Goal: Task Accomplishment & Management: Use online tool/utility

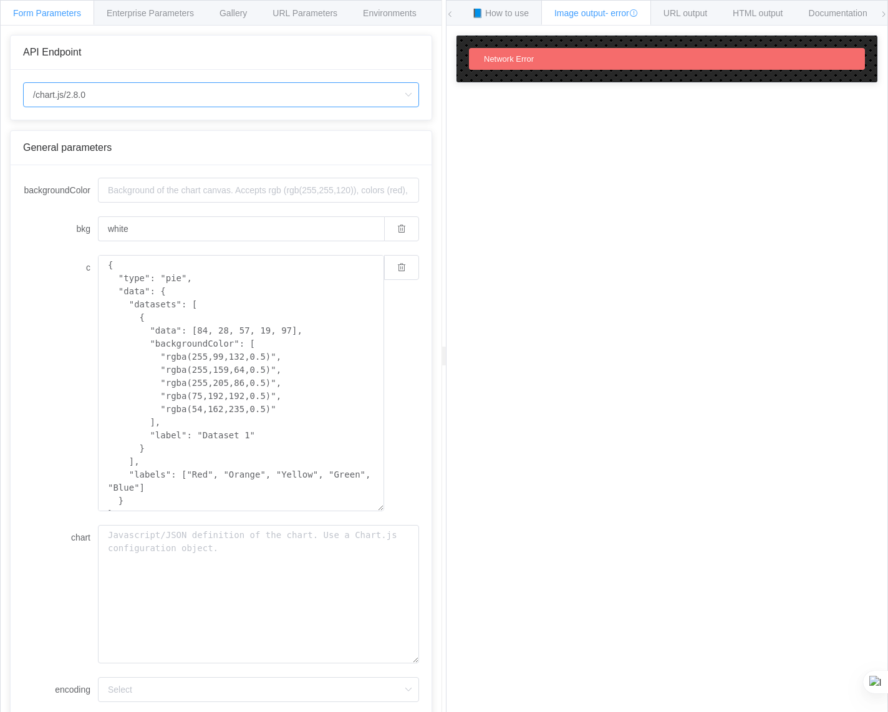
click at [199, 88] on input "/chart.js/2.8.0" at bounding box center [221, 94] width 396 height 25
click at [188, 122] on li "/chart" at bounding box center [221, 129] width 395 height 21
type input "/chart"
type input "20"
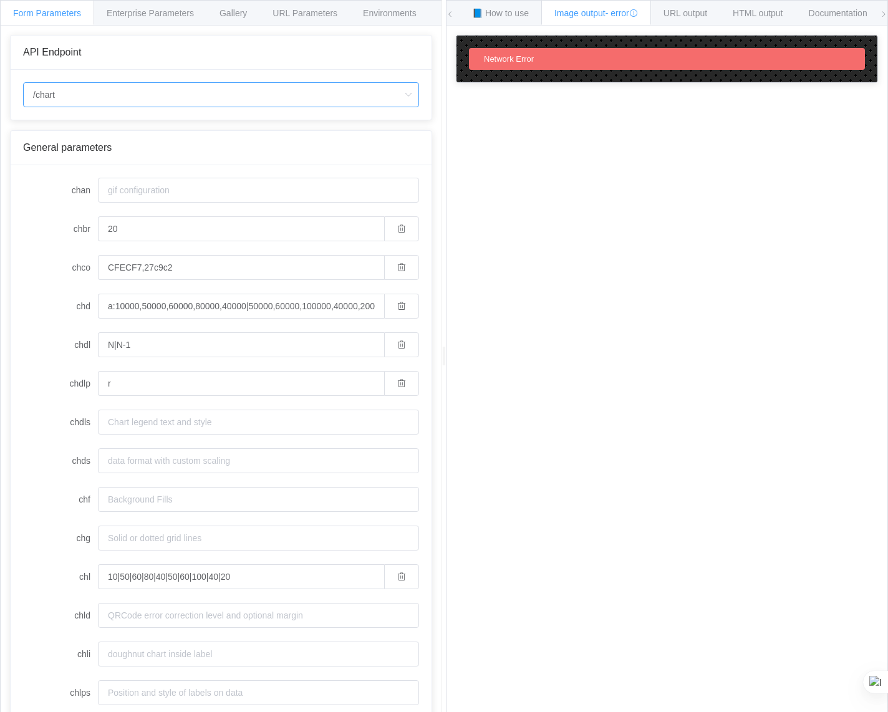
click at [171, 87] on input "/chart" at bounding box center [221, 94] width 396 height 25
click at [165, 149] on li "/chart.js/2.8.0" at bounding box center [221, 150] width 395 height 21
type input "/chart.js/2.8.0"
type input "white"
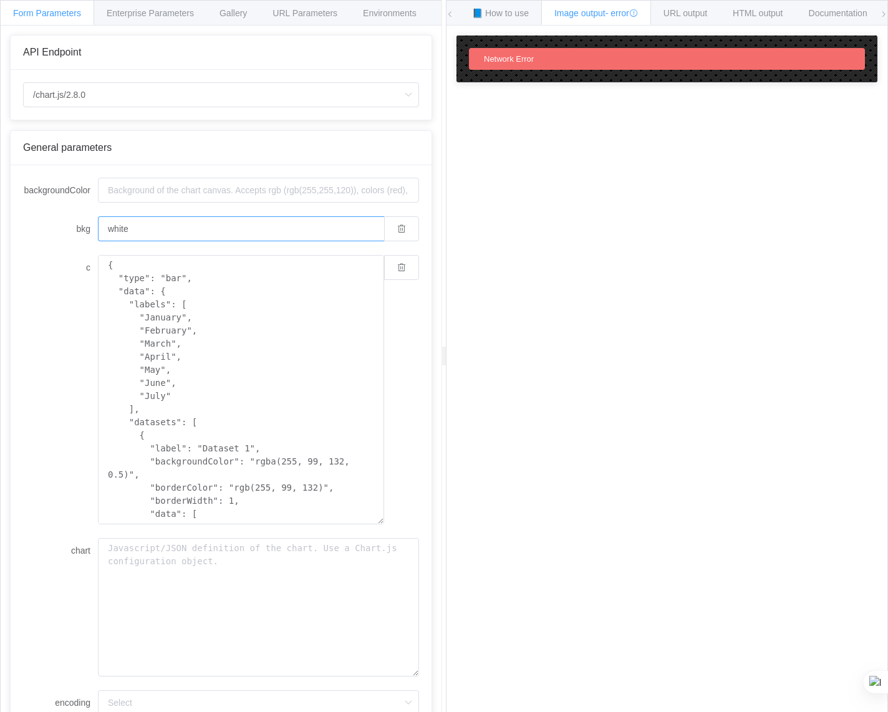
click at [134, 230] on input "white" at bounding box center [241, 228] width 286 height 25
click at [125, 198] on input "backgroundColor" at bounding box center [258, 190] width 321 height 25
type input "E"
click at [178, 223] on input "white" at bounding box center [241, 228] width 286 height 25
click at [203, 390] on textarea "{ "type": "bar", "data": { "labels": [ "January", "February", "March", "April",…" at bounding box center [241, 389] width 286 height 269
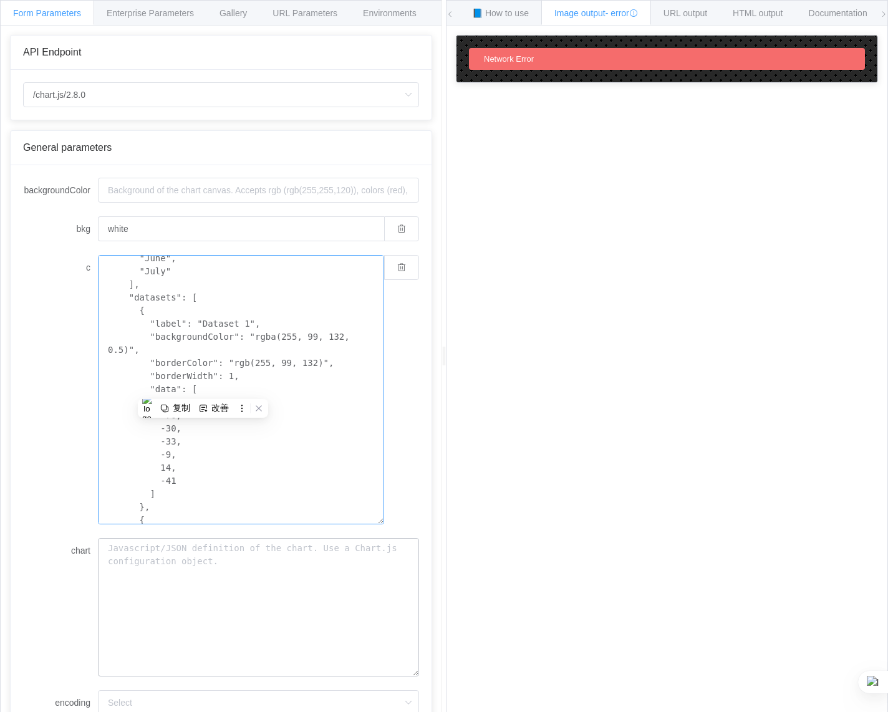
scroll to position [97, 0]
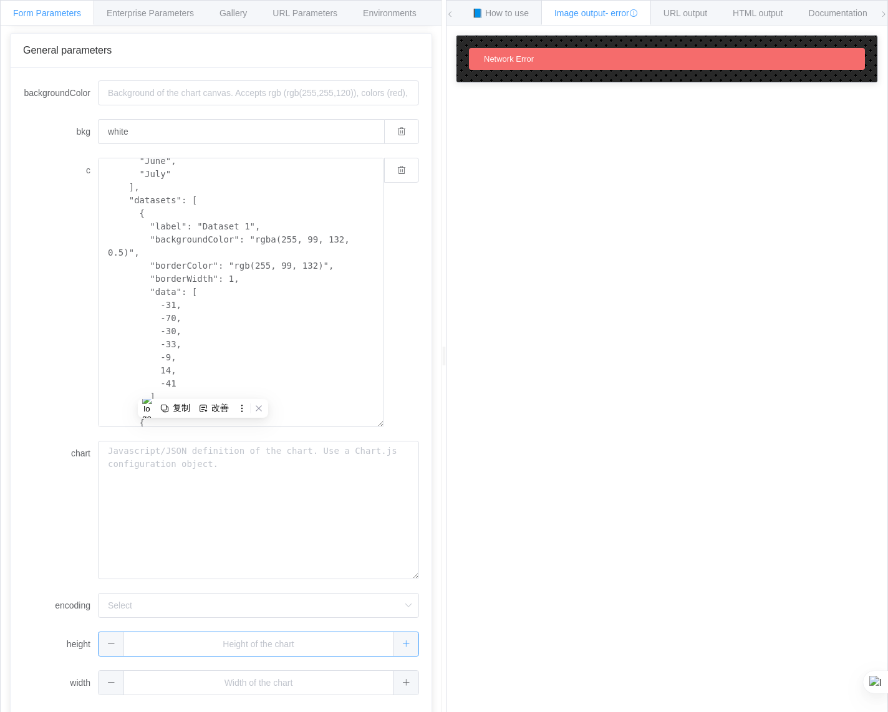
click at [401, 647] on span at bounding box center [406, 644] width 26 height 24
type input "1"
click at [401, 647] on button "button" at bounding box center [401, 644] width 35 height 25
click at [383, 647] on span at bounding box center [371, 644] width 26 height 24
type input "1"
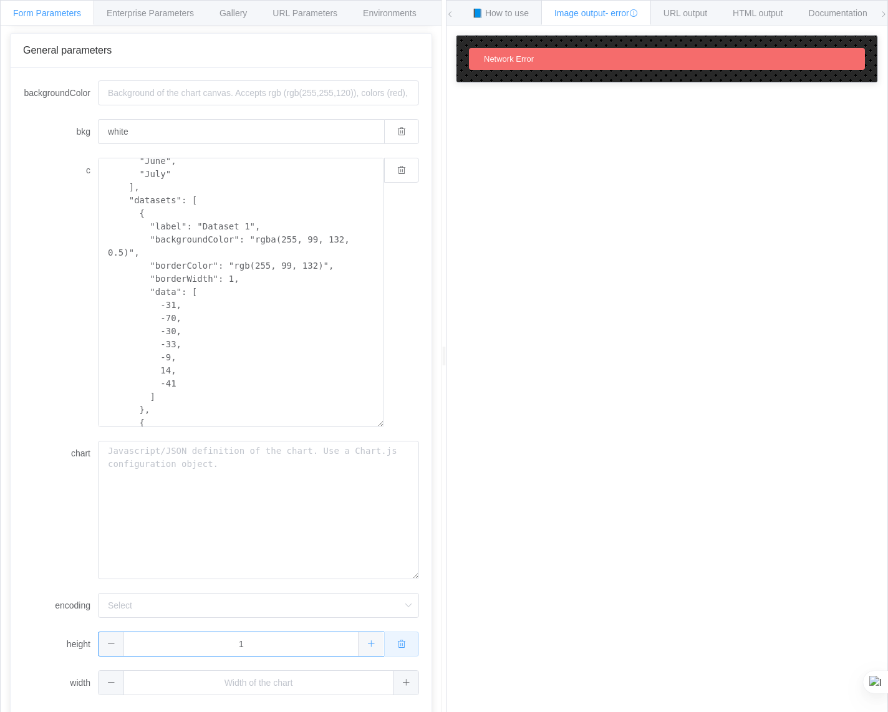
click at [401, 647] on button "button" at bounding box center [401, 644] width 35 height 25
click at [401, 647] on span at bounding box center [406, 644] width 26 height 24
click at [370, 651] on span at bounding box center [371, 644] width 26 height 24
click at [368, 649] on span at bounding box center [371, 644] width 26 height 24
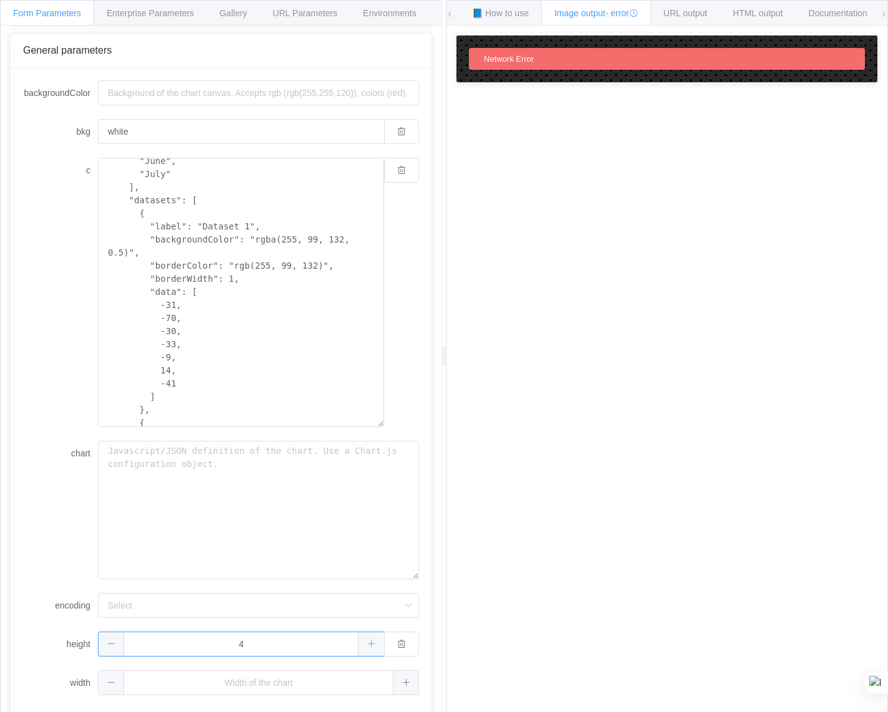
click at [368, 649] on span at bounding box center [371, 644] width 26 height 24
type input "6"
click at [402, 684] on icon at bounding box center [406, 682] width 8 height 8
click at [367, 684] on icon at bounding box center [371, 682] width 8 height 8
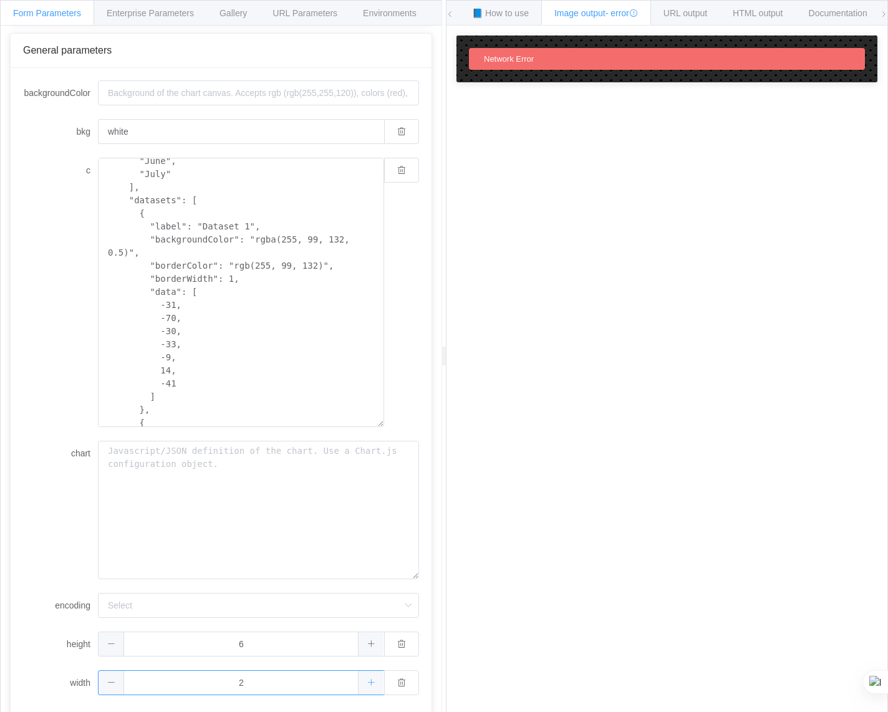
click at [367, 684] on icon at bounding box center [371, 682] width 8 height 8
type input "4"
click at [224, 511] on textarea "chart" at bounding box center [258, 510] width 321 height 138
click at [155, 91] on input "backgroundColor" at bounding box center [258, 92] width 321 height 25
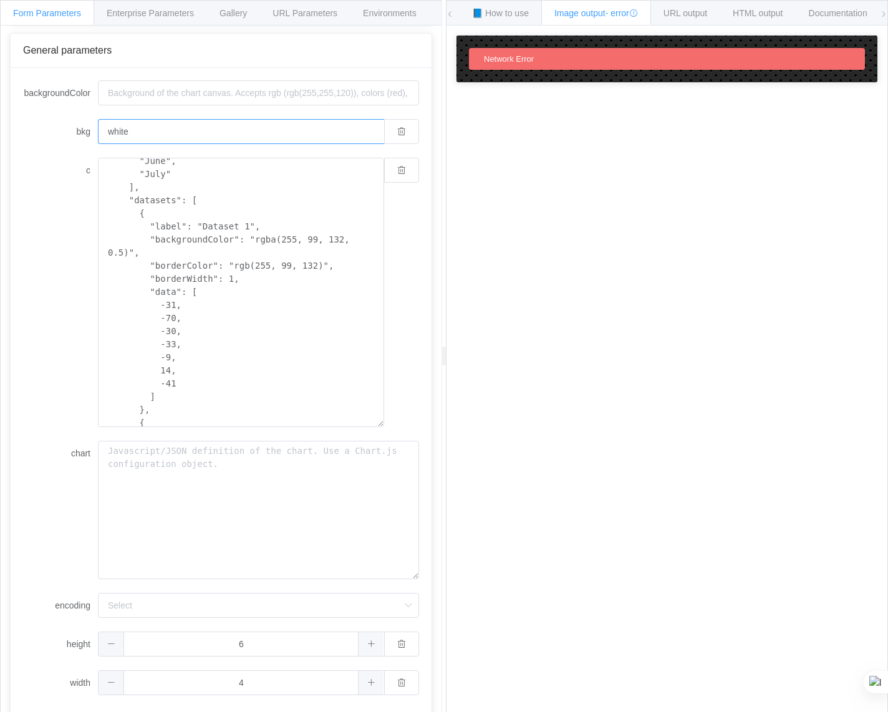
click at [176, 132] on input "white" at bounding box center [241, 131] width 286 height 25
click at [158, 22] on div "Enterprise Parameters" at bounding box center [150, 12] width 113 height 25
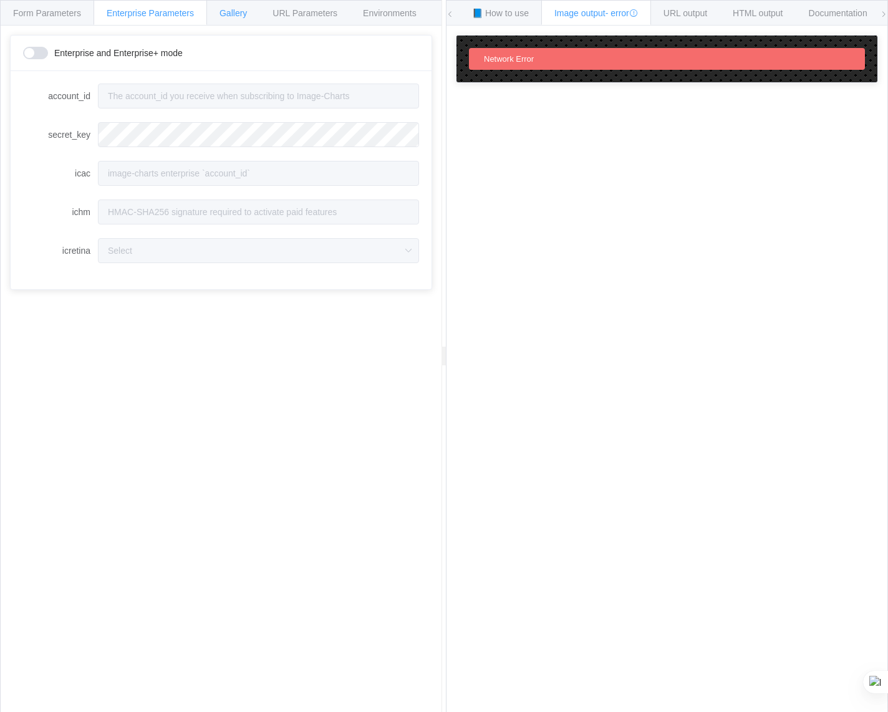
click at [239, 13] on span "Gallery" at bounding box center [232, 13] width 27 height 10
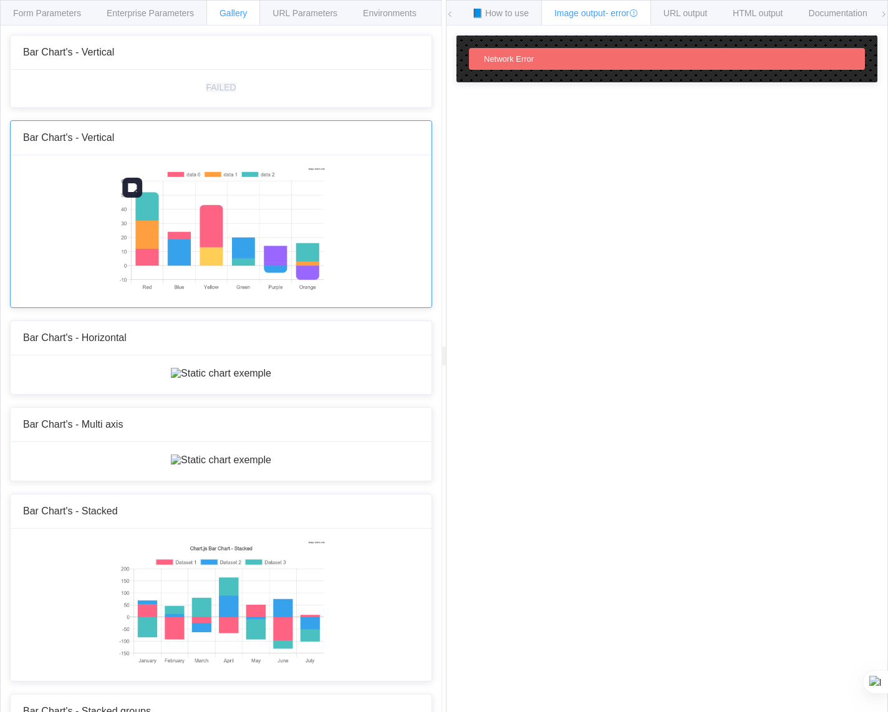
click at [211, 252] on img at bounding box center [221, 230] width 208 height 125
click at [525, 65] on div "Network Error" at bounding box center [667, 59] width 396 height 22
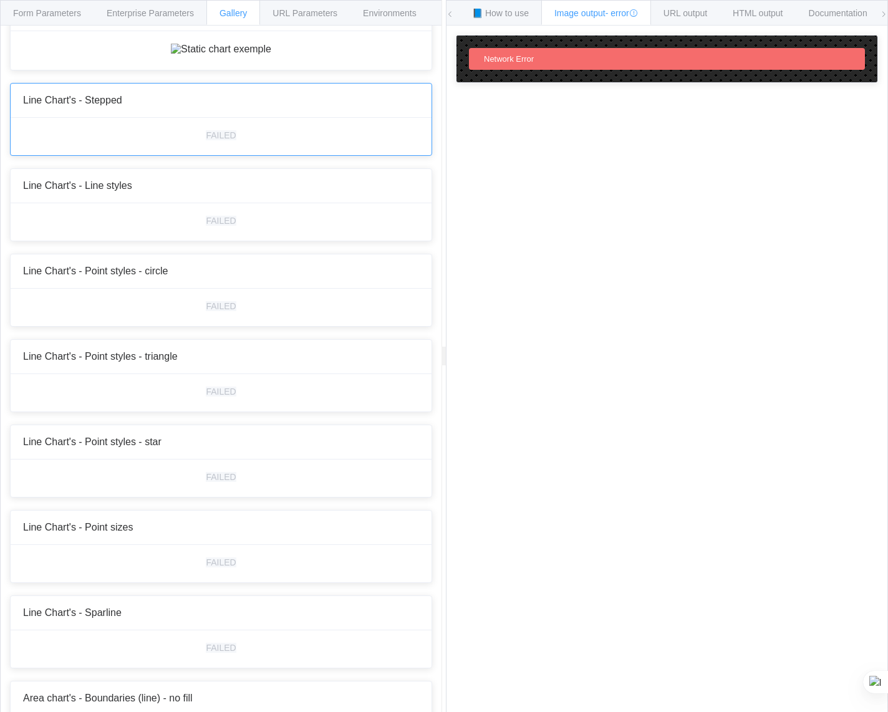
scroll to position [935, 0]
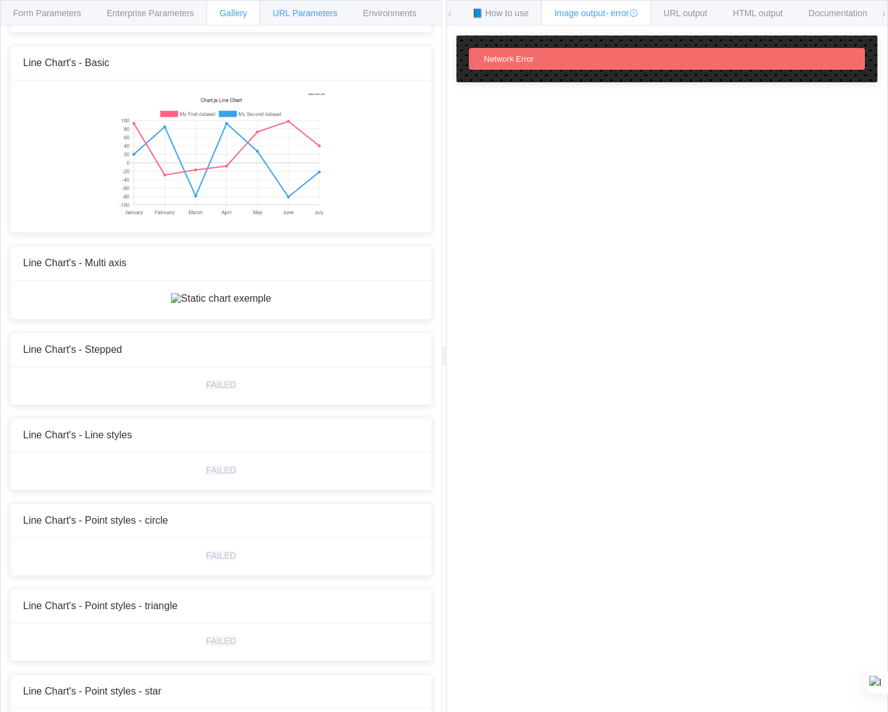
click at [294, 19] on div "URL Parameters" at bounding box center [304, 12] width 91 height 25
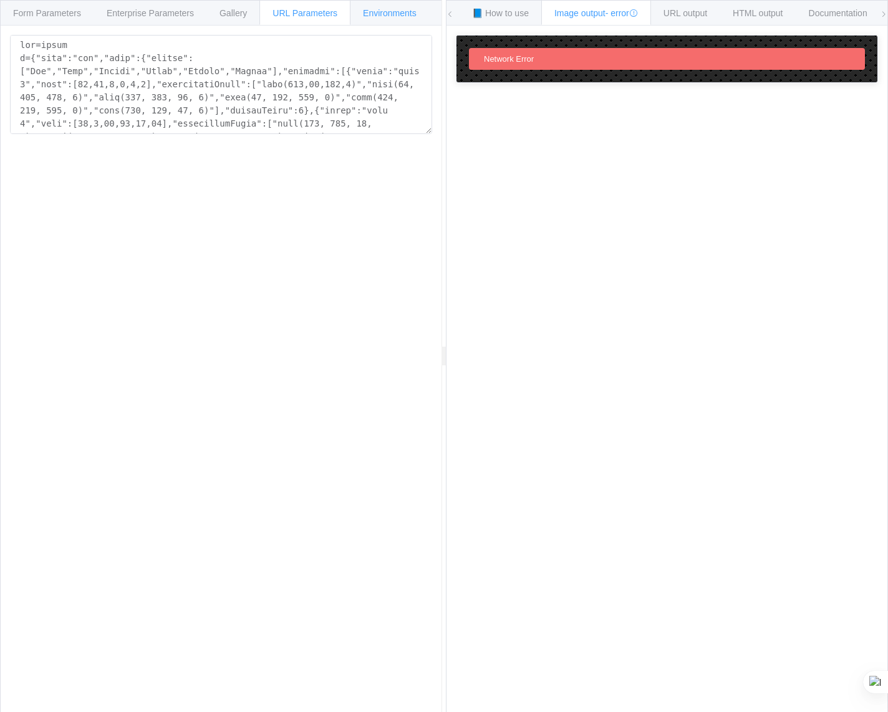
click at [386, 7] on div "Environments" at bounding box center [390, 12] width 80 height 25
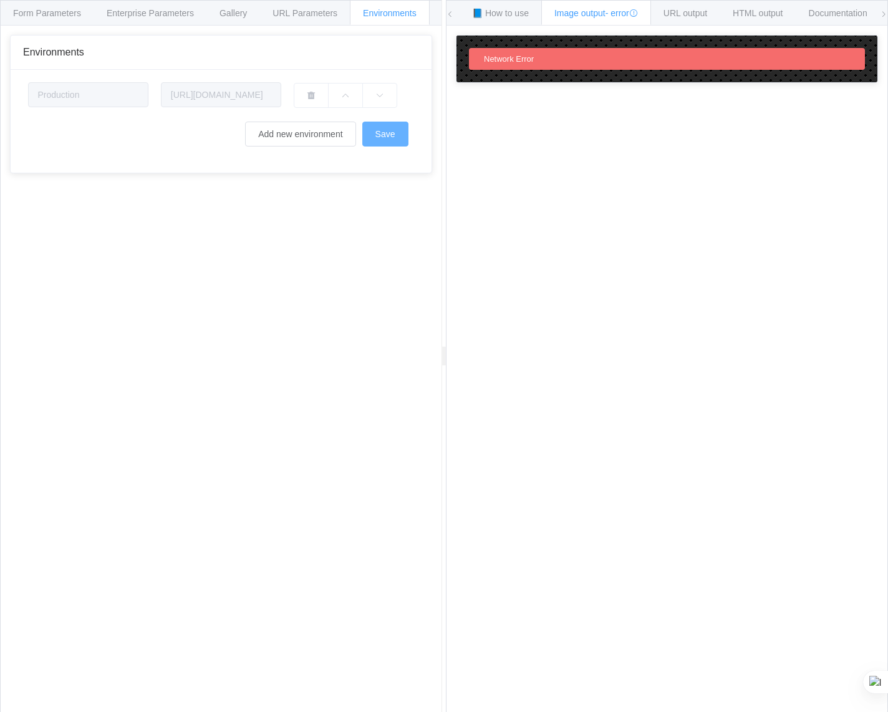
click at [378, 142] on button "Save" at bounding box center [385, 134] width 46 height 25
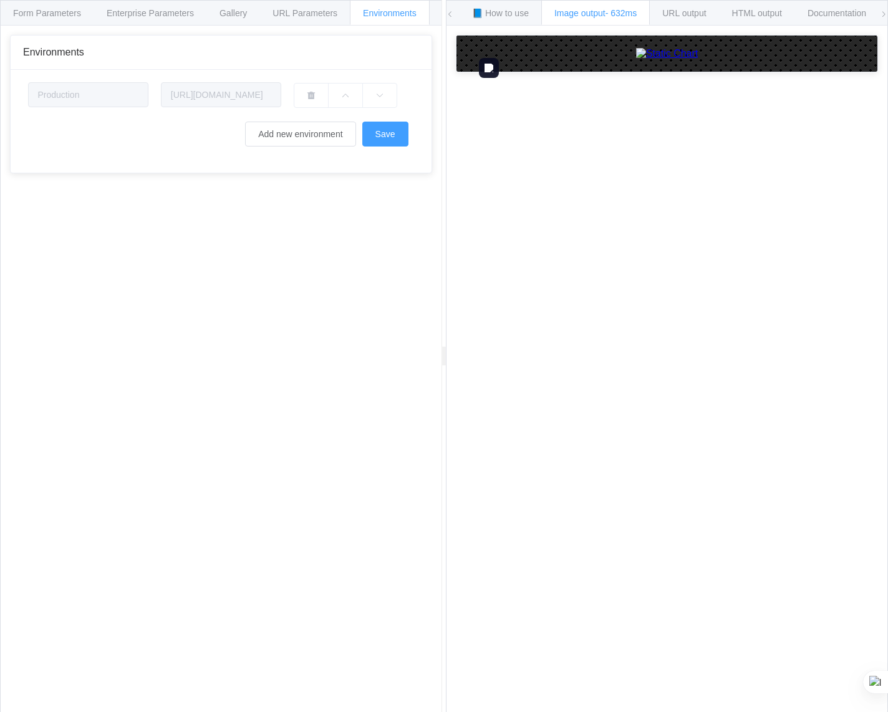
click at [636, 59] on img at bounding box center [667, 53] width 62 height 11
click at [632, 363] on div "How to maximize Image Charts in 3 steps Read the step-by-[PERSON_NAME] to the I…" at bounding box center [666, 379] width 441 height 706
click at [689, 7] on div "URL output" at bounding box center [684, 12] width 70 height 25
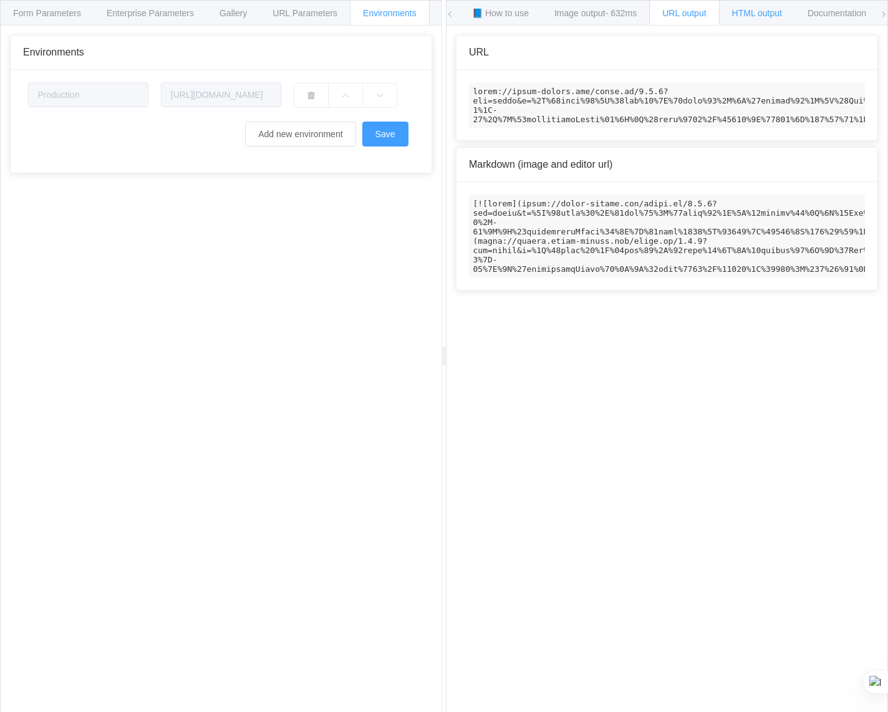
click at [729, 16] on div "HTML output" at bounding box center [757, 12] width 76 height 25
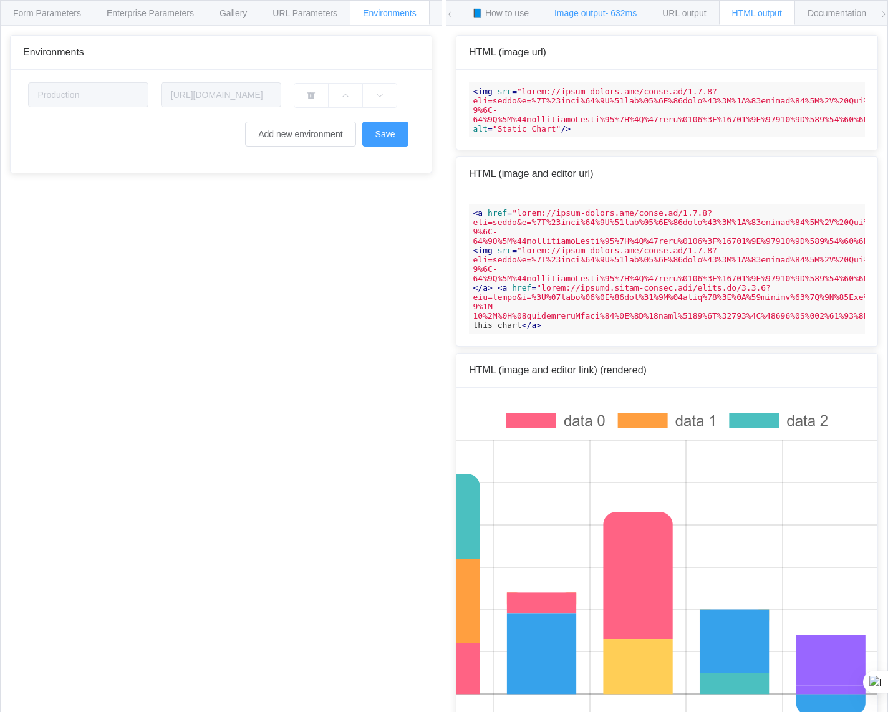
click at [571, 21] on div "Image output - 632ms" at bounding box center [595, 12] width 108 height 25
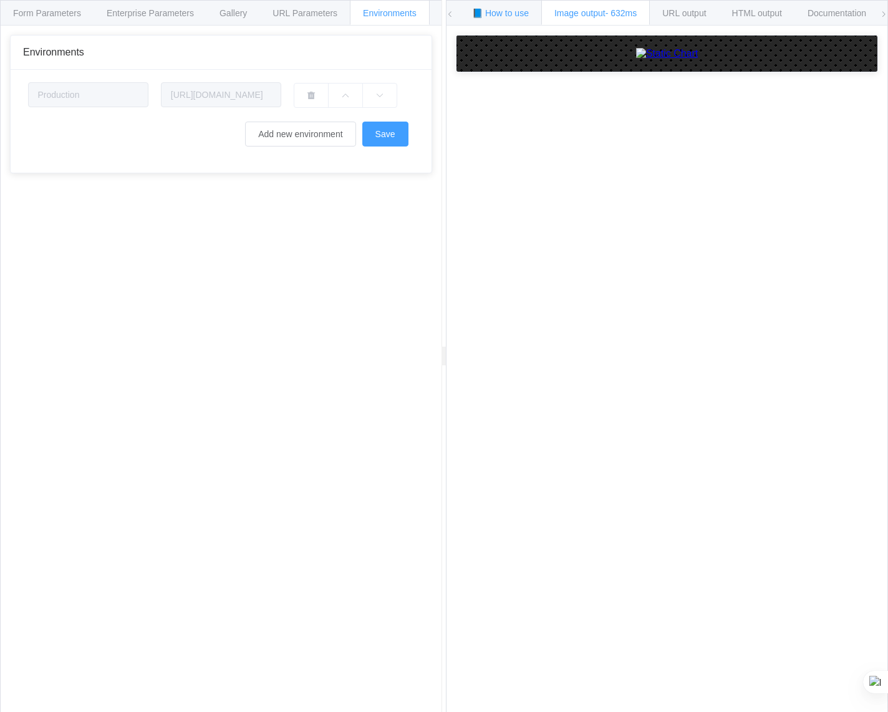
click at [509, 19] on div "📘 How to use" at bounding box center [500, 12] width 83 height 25
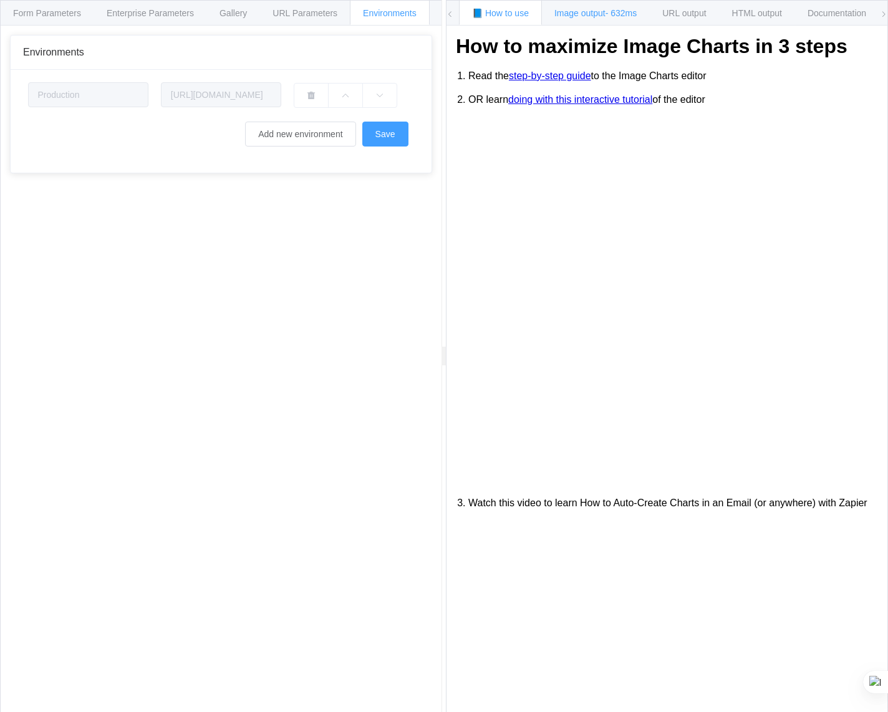
click at [574, 16] on span "Image output - 632ms" at bounding box center [595, 13] width 82 height 10
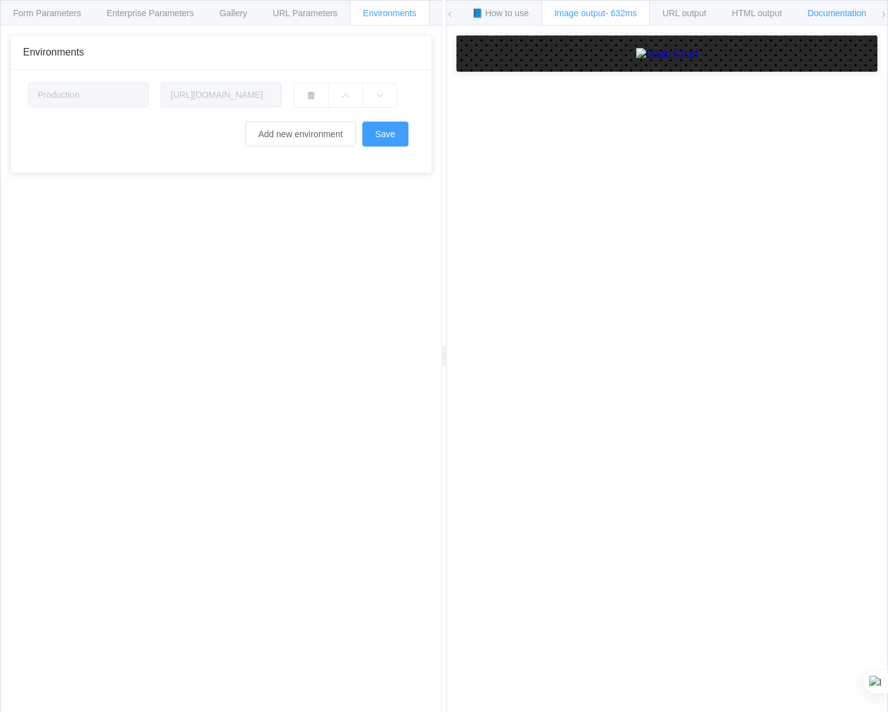
click at [821, 4] on div "Documentation" at bounding box center [836, 12] width 85 height 25
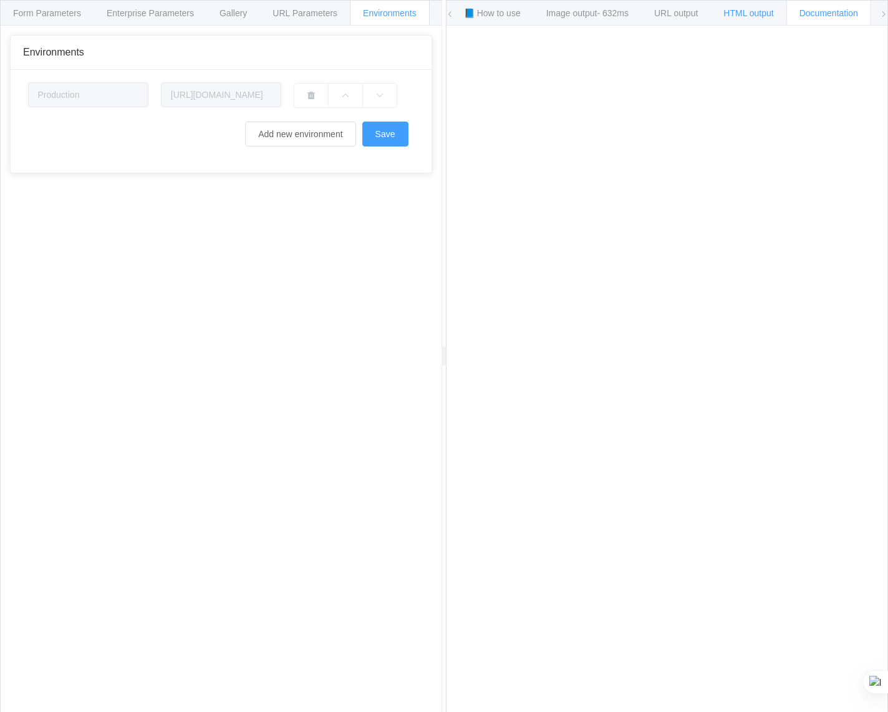
click at [727, 18] on div "HTML output" at bounding box center [748, 12] width 76 height 25
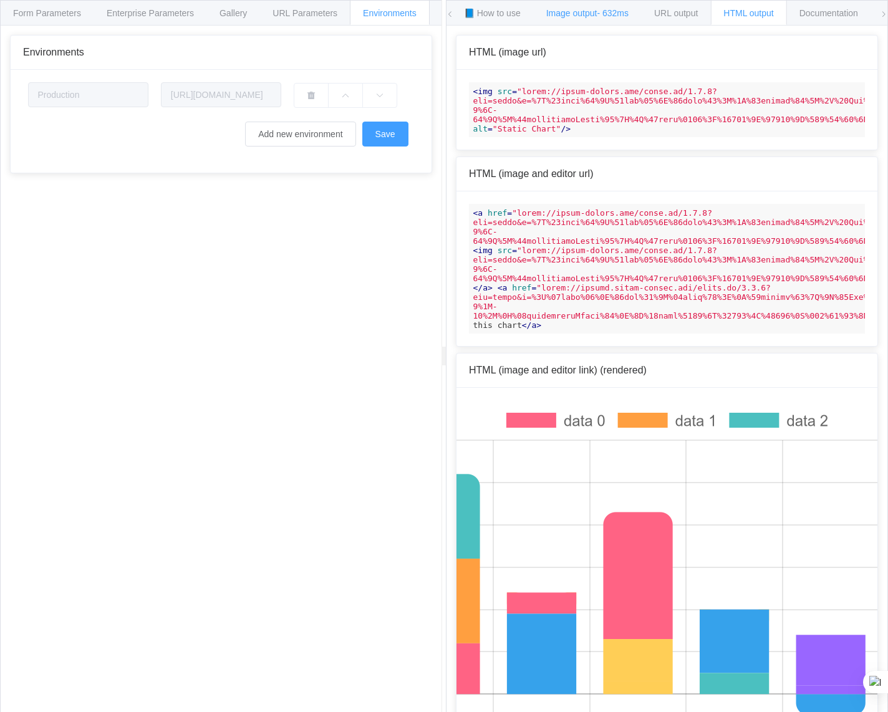
click at [614, 12] on span "- 632ms" at bounding box center [613, 13] width 32 height 10
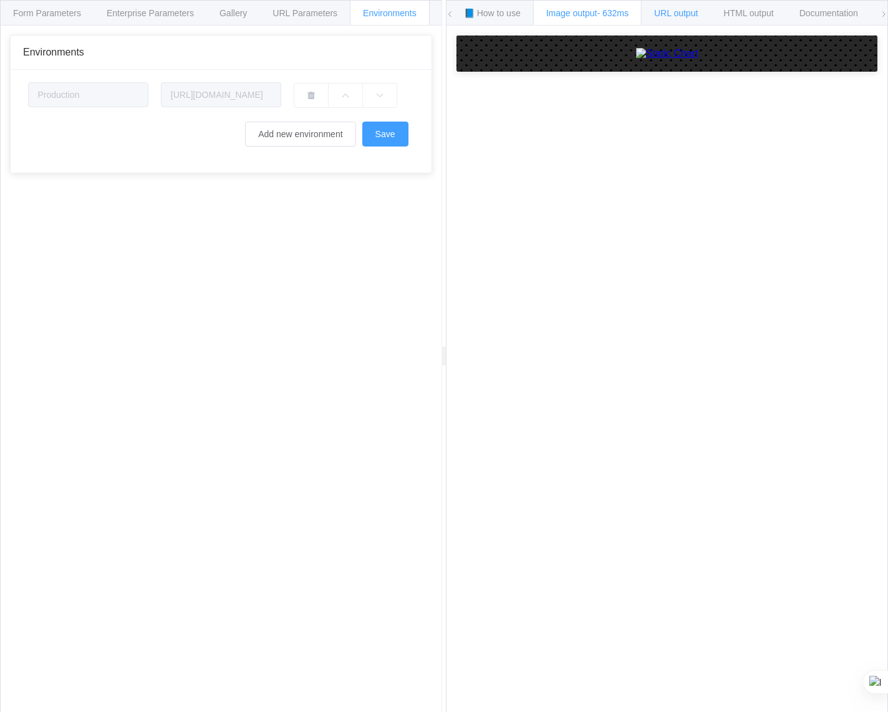
click at [680, 13] on span "URL output" at bounding box center [676, 13] width 44 height 10
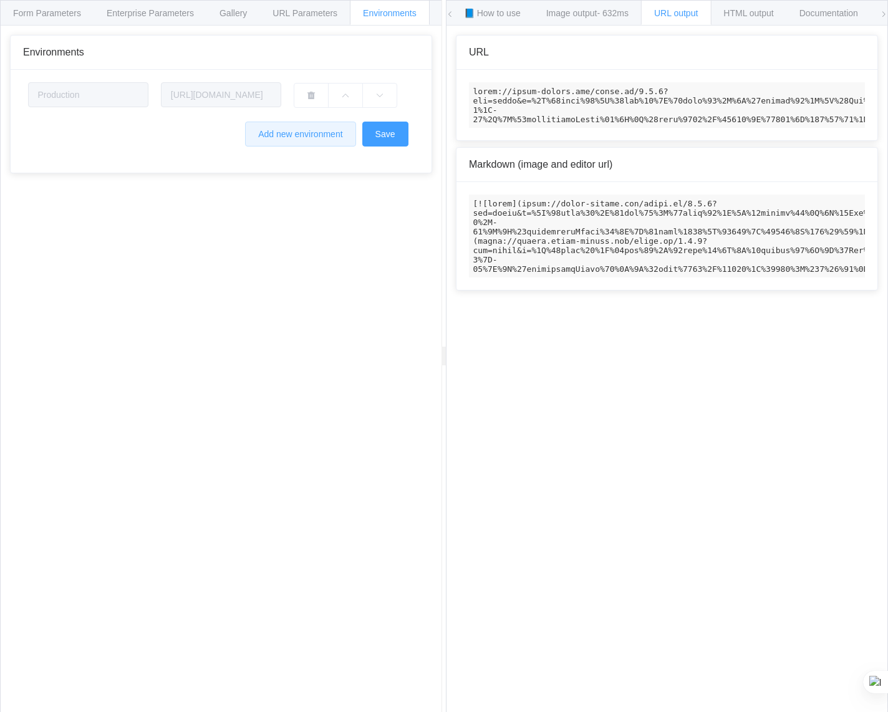
click at [274, 132] on button "Add new environment" at bounding box center [300, 134] width 110 height 25
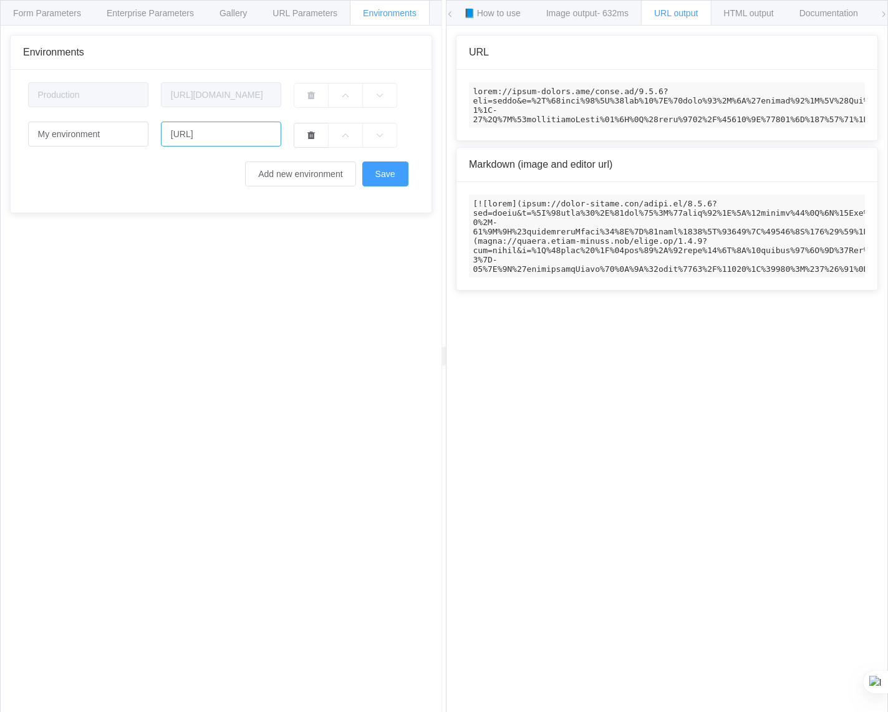
click at [243, 135] on input "http://domain.tld" at bounding box center [221, 134] width 120 height 25
click at [279, 9] on span "URL Parameters" at bounding box center [304, 13] width 65 height 10
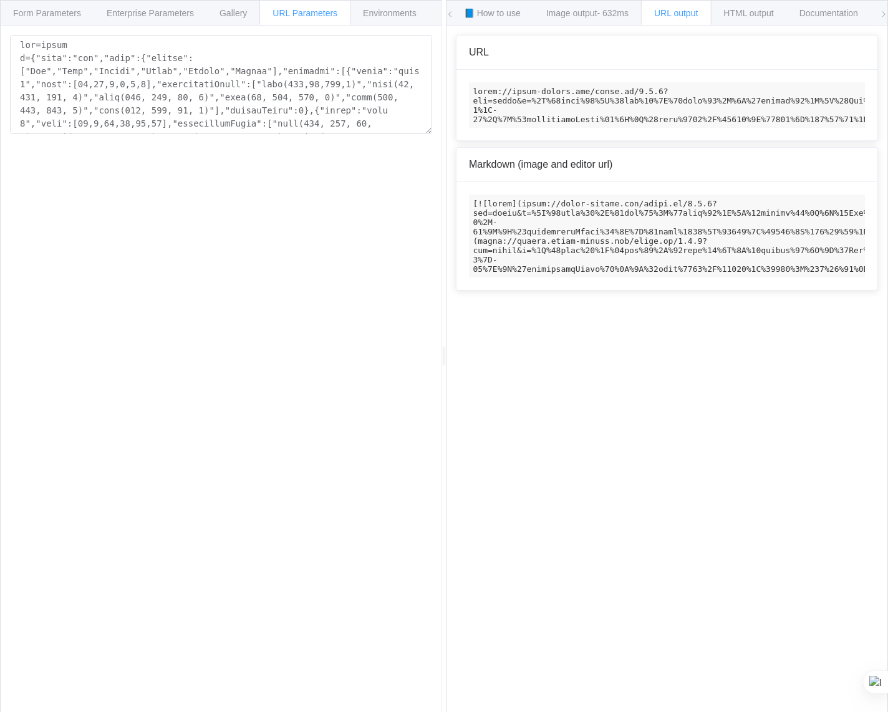
click at [212, 3] on div "Gallery" at bounding box center [233, 12] width 54 height 25
click at [224, 12] on span "Gallery" at bounding box center [232, 13] width 27 height 10
